Goal: Information Seeking & Learning: Learn about a topic

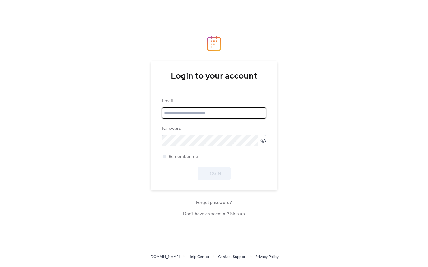
type input "**********"
click at [201, 175] on div "Login" at bounding box center [214, 174] width 104 height 14
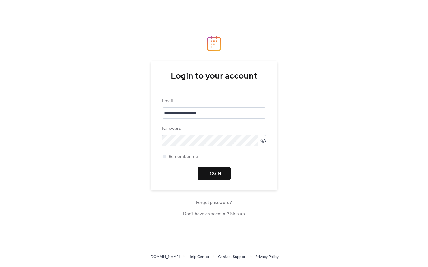
click at [210, 175] on span "Login" at bounding box center [213, 174] width 13 height 7
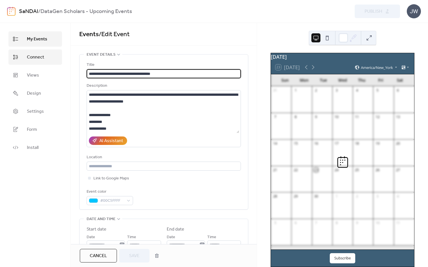
click at [54, 56] on link "Connect" at bounding box center [34, 56] width 53 height 15
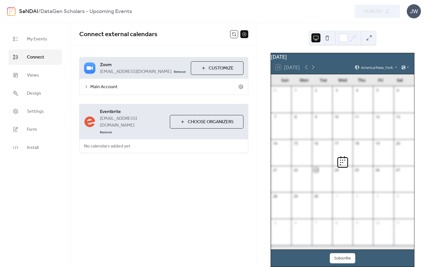
click at [43, 16] on b "DataGen Scholars - Upcoming Events" at bounding box center [85, 11] width 91 height 11
click at [12, 13] on img at bounding box center [11, 11] width 8 height 9
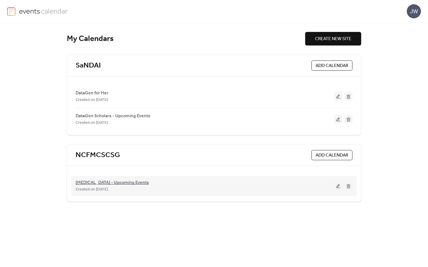
click at [98, 180] on span "[MEDICAL_DATA] - Upcoming Events" at bounding box center [112, 183] width 73 height 7
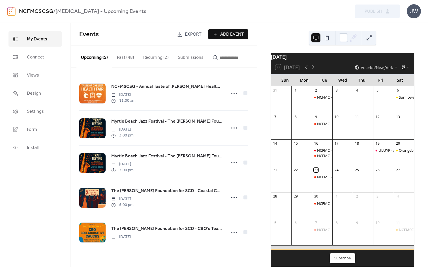
click at [131, 53] on button "Past (48)" at bounding box center [125, 56] width 26 height 21
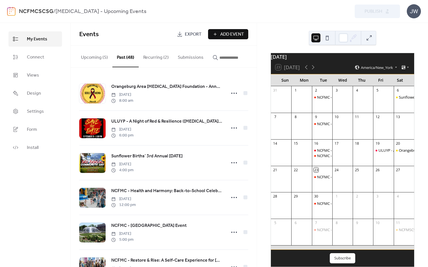
click at [96, 60] on button "Upcoming (5)" at bounding box center [94, 56] width 36 height 21
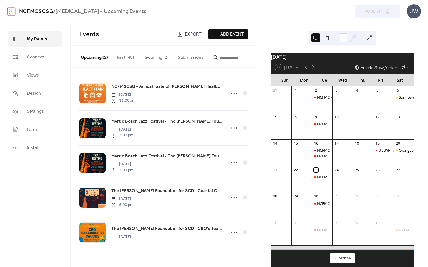
click at [116, 65] on button "Past (48)" at bounding box center [125, 56] width 26 height 21
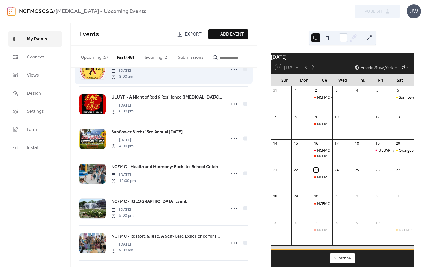
scroll to position [27, 0]
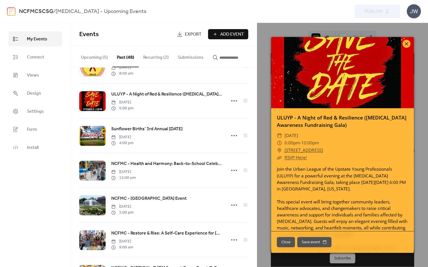
click at [408, 42] on icon at bounding box center [406, 43] width 7 height 7
